Goal: Entertainment & Leisure: Consume media (video, audio)

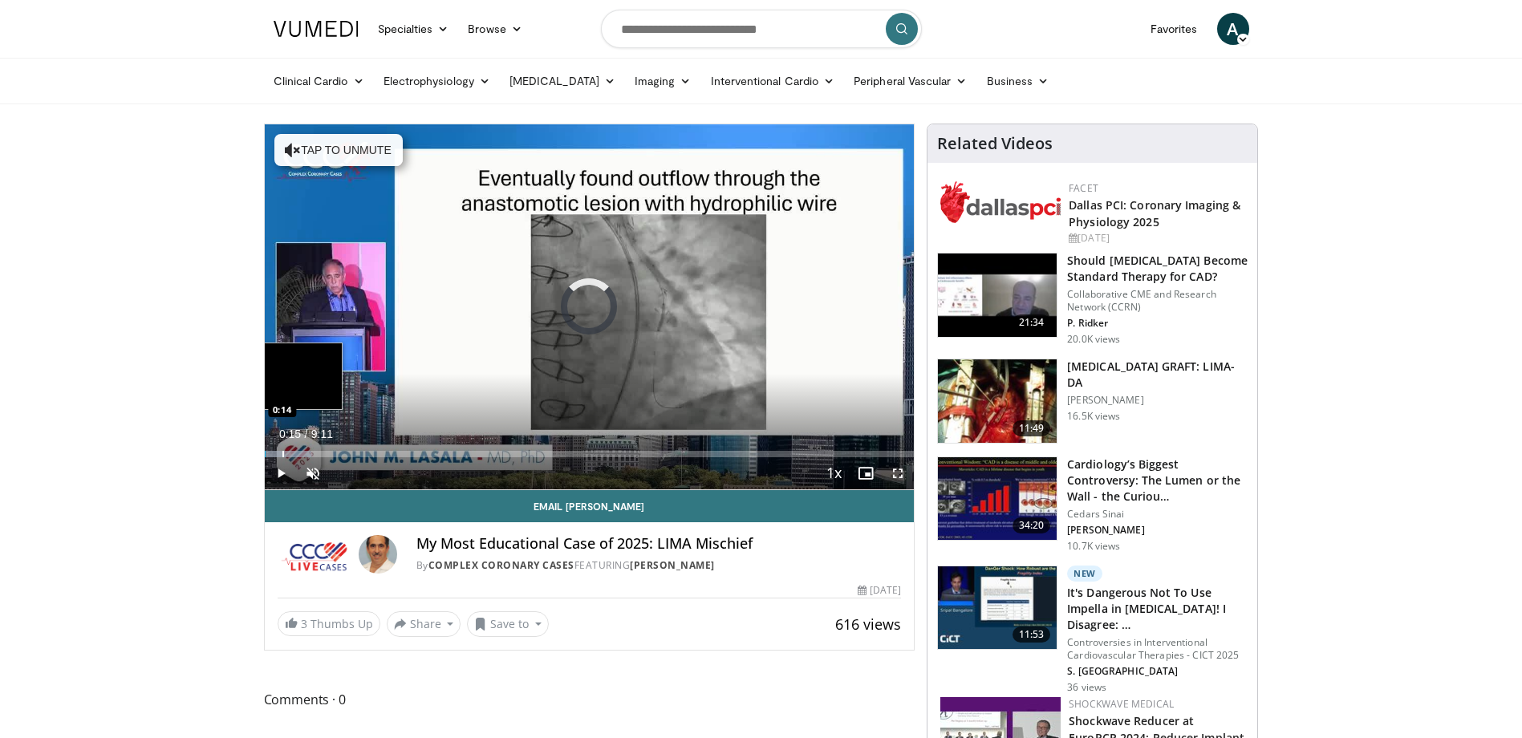
click at [282, 455] on div "Progress Bar" at bounding box center [283, 454] width 2 height 6
click at [310, 456] on div "Progress Bar" at bounding box center [311, 454] width 2 height 6
click at [324, 456] on div "Progress Bar" at bounding box center [325, 454] width 2 height 6
click at [337, 455] on div "Loaded : 18.09% 1:00 0:58" at bounding box center [590, 454] width 650 height 6
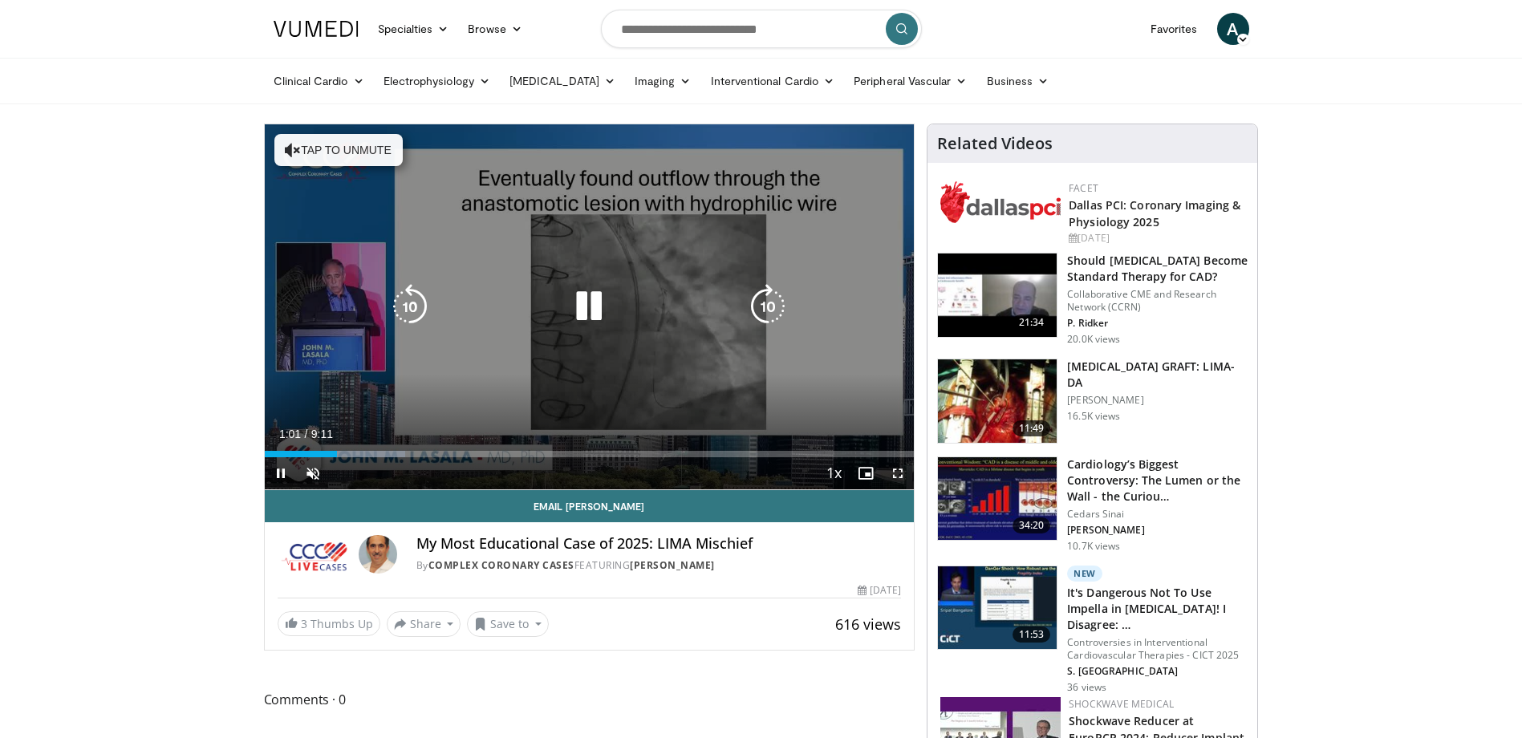
click at [348, 455] on div "10 seconds Tap to unmute" at bounding box center [590, 306] width 650 height 365
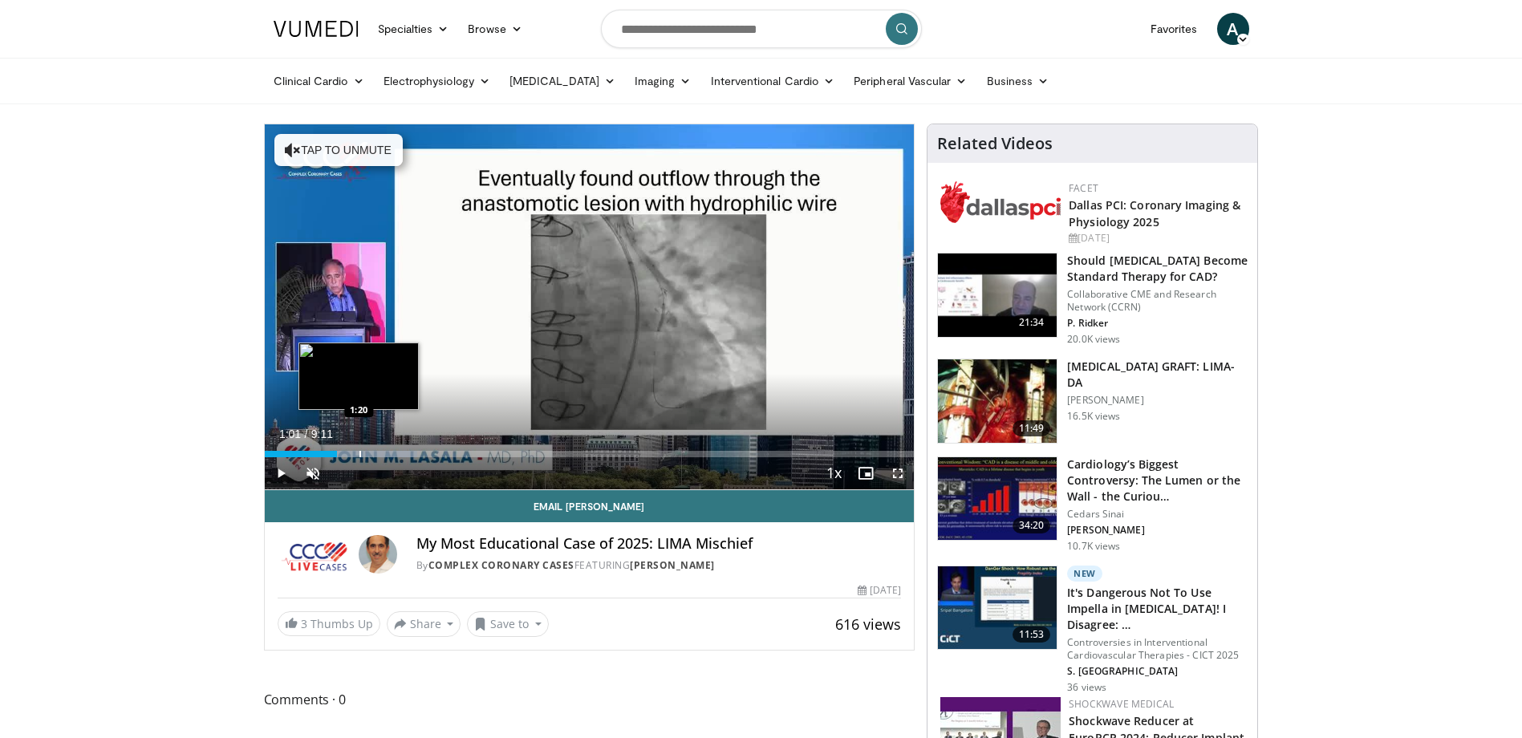
click at [357, 451] on div "Loaded : 23.52% 1:01 1:20" at bounding box center [590, 454] width 650 height 6
click at [280, 477] on span "Video Player" at bounding box center [281, 473] width 32 height 32
click at [286, 472] on span "Video Player" at bounding box center [281, 473] width 32 height 32
click at [306, 477] on span "Video Player" at bounding box center [313, 473] width 32 height 32
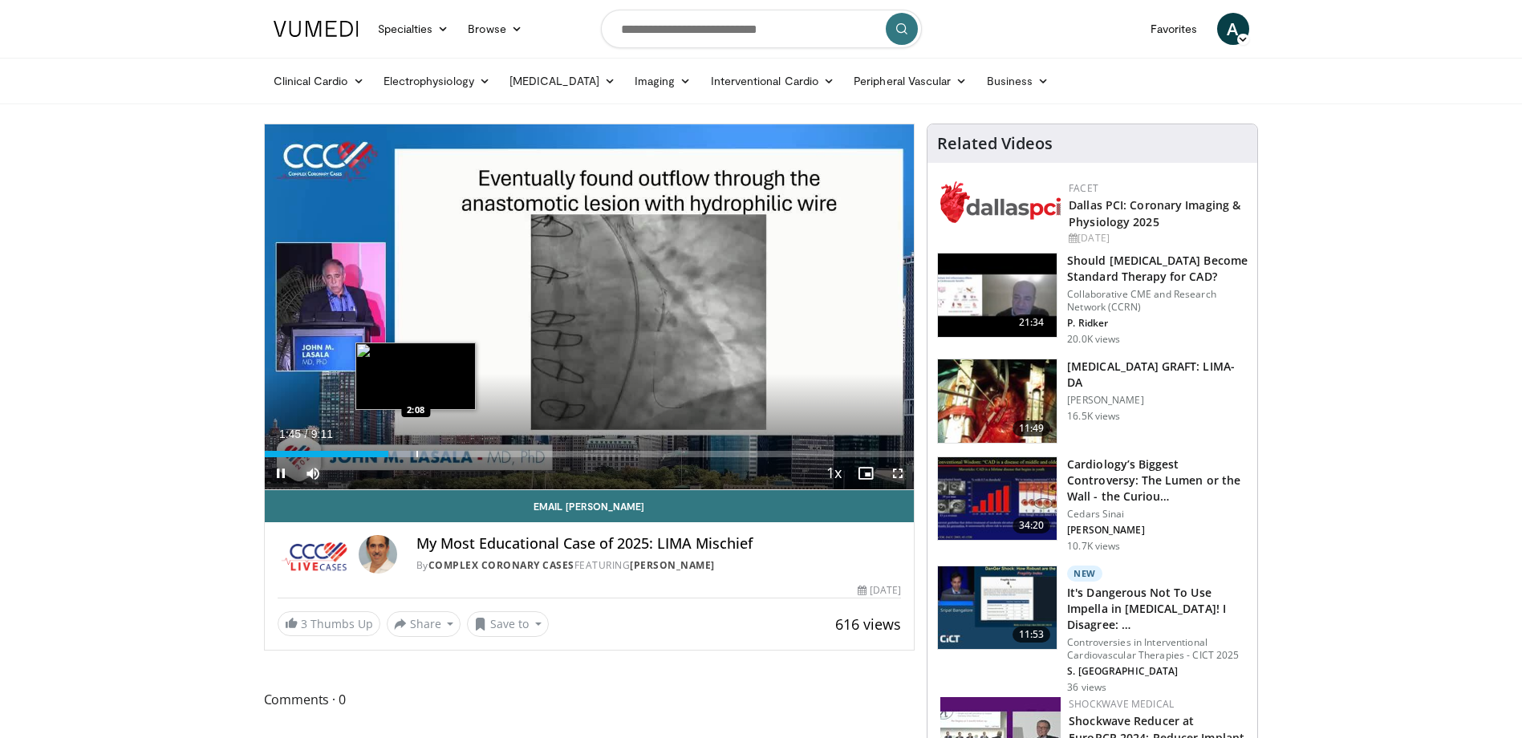
click at [416, 454] on div "Progress Bar" at bounding box center [417, 454] width 2 height 6
click at [451, 456] on div "Progress Bar" at bounding box center [452, 454] width 2 height 6
click at [384, 453] on div "Progress Bar" at bounding box center [385, 454] width 2 height 6
click at [355, 452] on div "Progress Bar" at bounding box center [356, 454] width 2 height 6
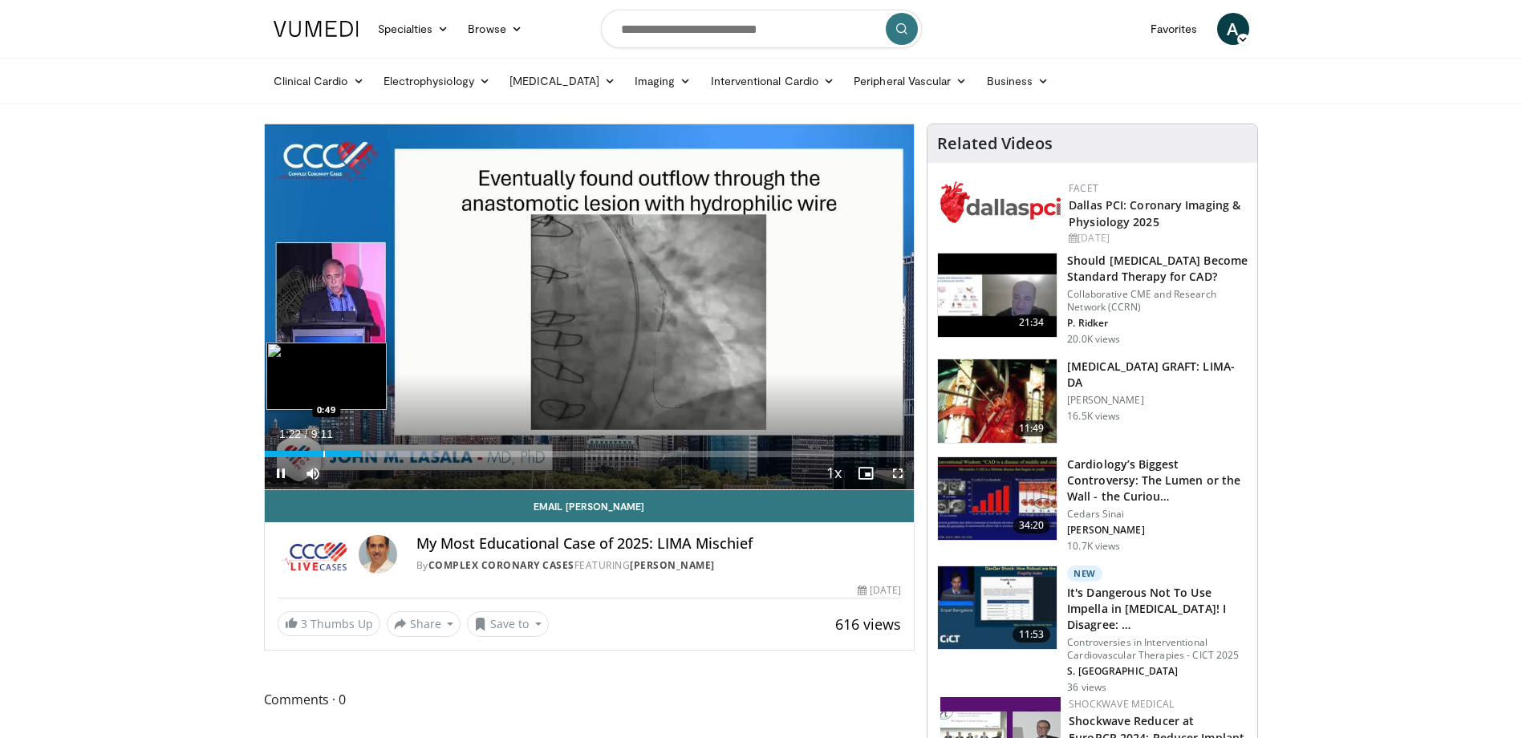
click at [323, 453] on div "Progress Bar" at bounding box center [324, 454] width 2 height 6
click at [330, 453] on div "Progress Bar" at bounding box center [331, 454] width 2 height 6
click at [337, 453] on div "Progress Bar" at bounding box center [338, 454] width 2 height 6
click at [303, 454] on div "Progress Bar" at bounding box center [304, 454] width 2 height 6
click at [396, 449] on div "Loaded : 25.33% 1:17 1:51" at bounding box center [590, 449] width 650 height 15
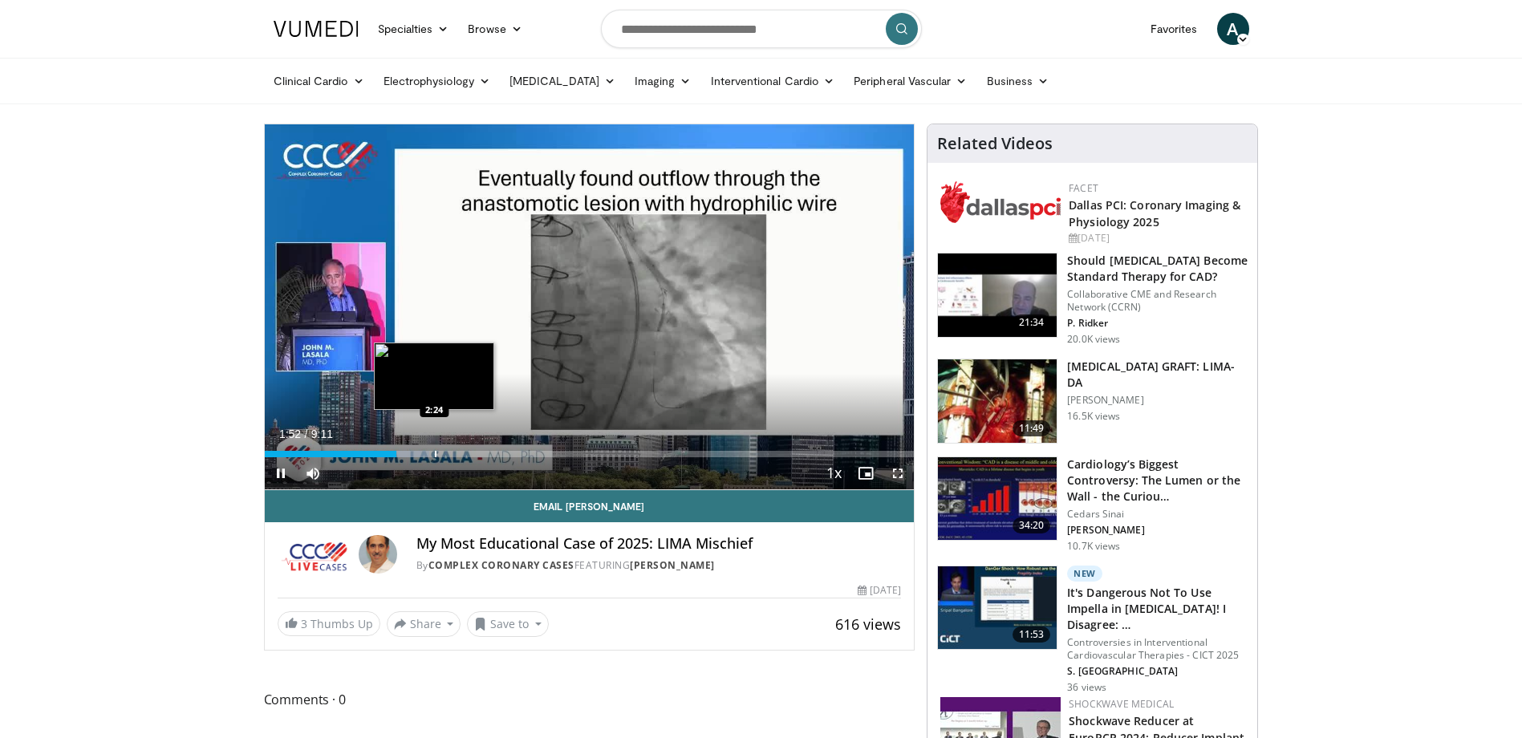
click at [435, 451] on div "Progress Bar" at bounding box center [436, 454] width 2 height 6
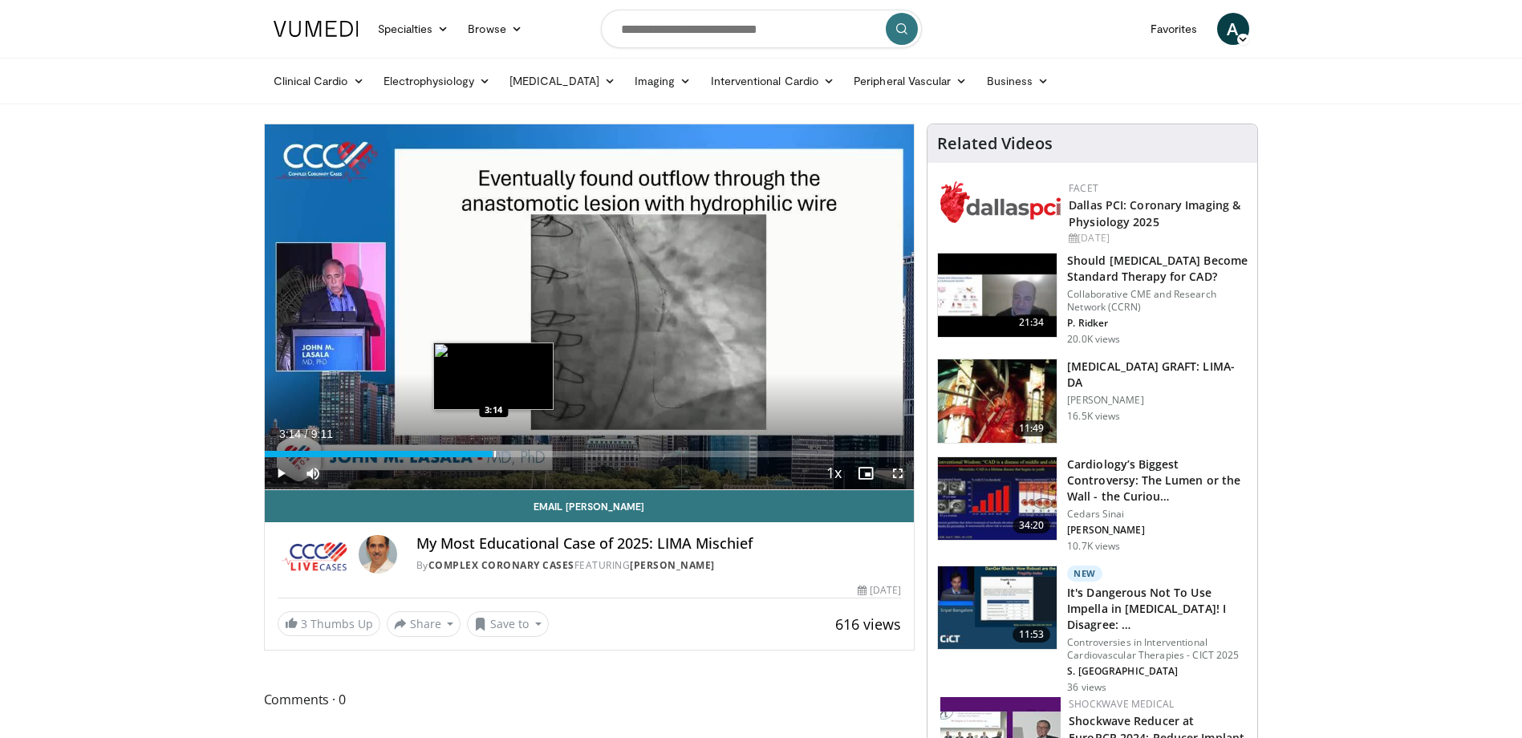
click at [494, 451] on div "Progress Bar" at bounding box center [495, 454] width 2 height 6
click at [514, 452] on div "Progress Bar" at bounding box center [514, 454] width 2 height 6
click at [551, 449] on div "Loaded : 47.05% 3:41 4:03" at bounding box center [590, 449] width 650 height 15
